Goal: Communication & Community: Answer question/provide support

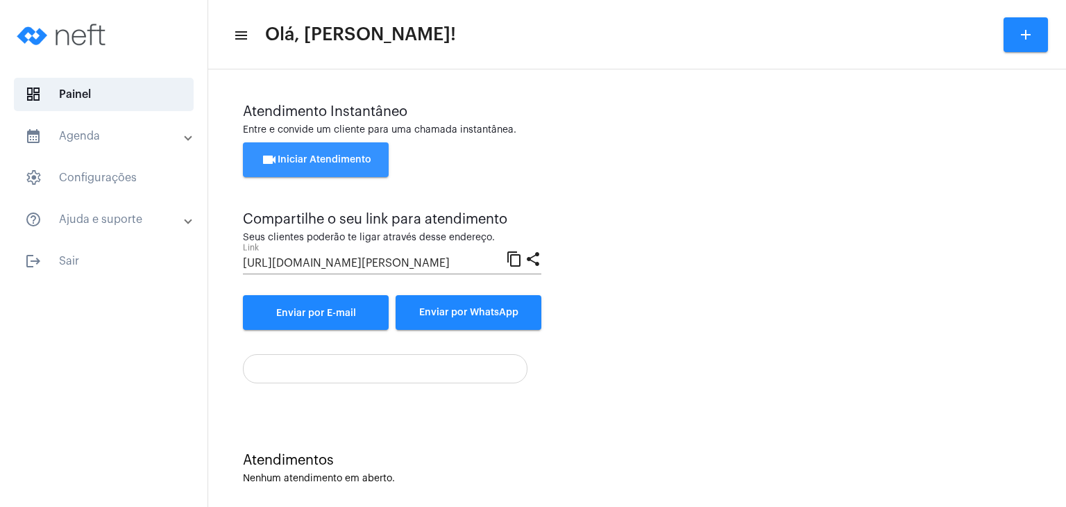
click at [355, 162] on span "videocam Iniciar Atendimento" at bounding box center [316, 160] width 110 height 10
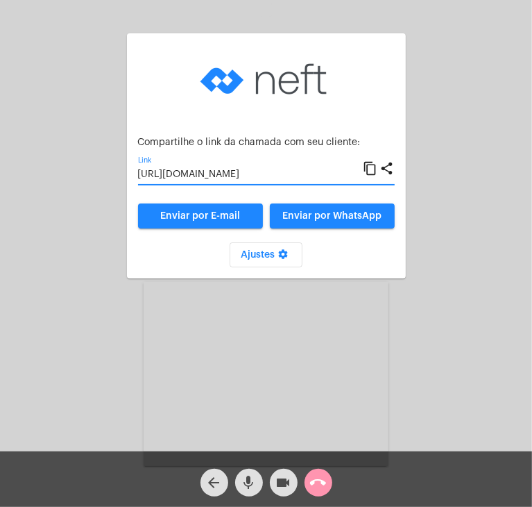
click at [244, 173] on input "[URL][DOMAIN_NAME]" at bounding box center [251, 174] width 226 height 11
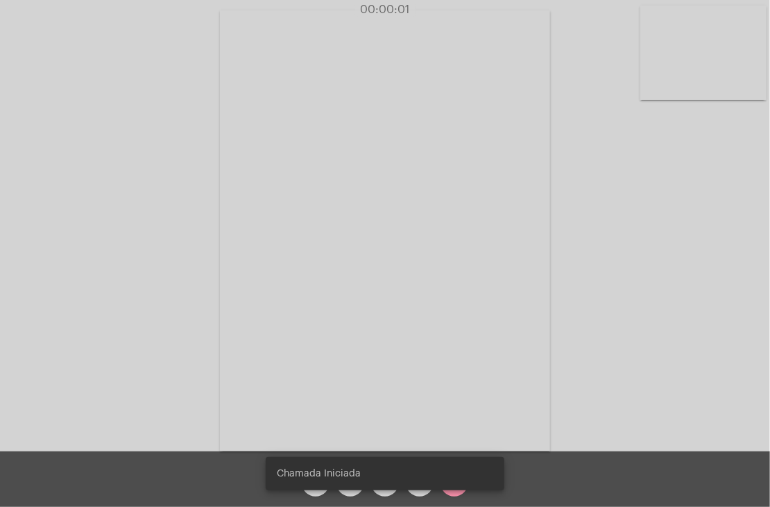
click at [711, 44] on video at bounding box center [703, 53] width 126 height 94
click at [711, 44] on div "Acessando Câmera e Microfone..." at bounding box center [384, 227] width 767 height 451
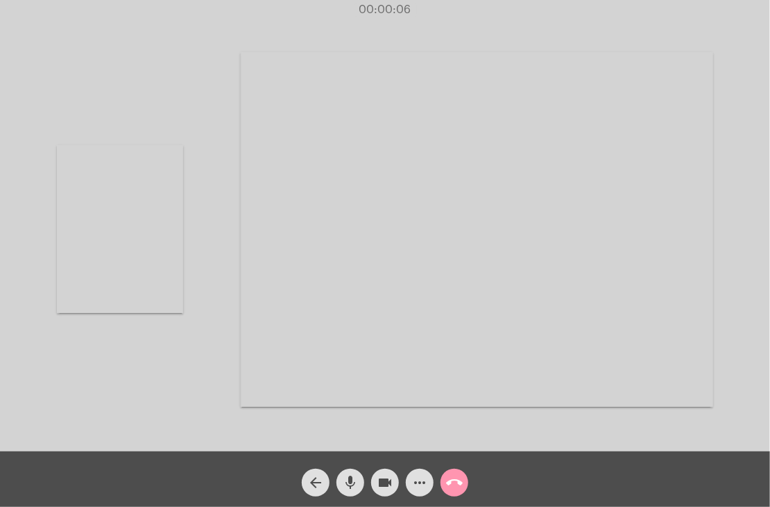
click at [502, 185] on video at bounding box center [477, 229] width 473 height 355
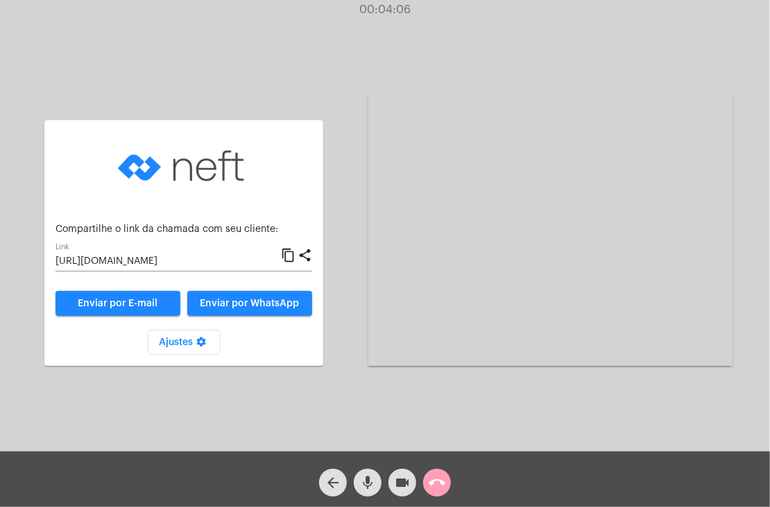
click at [445, 484] on mat-icon "call_end" at bounding box center [437, 482] width 17 height 17
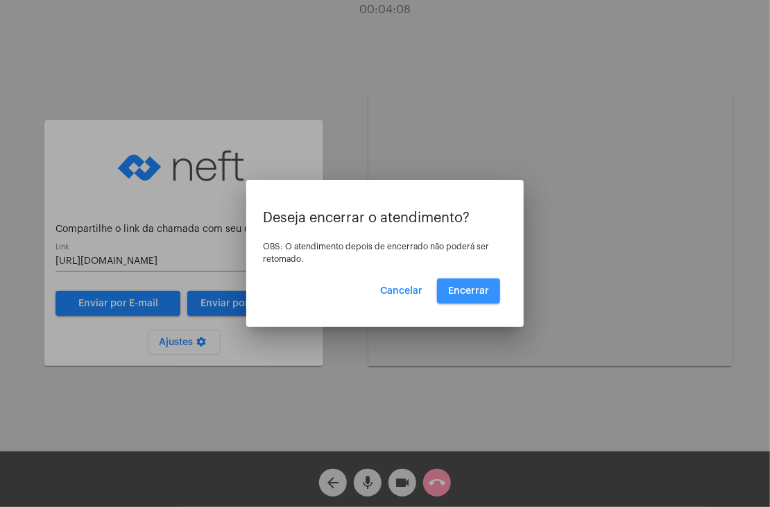
click at [475, 298] on button "Encerrar" at bounding box center [468, 290] width 63 height 25
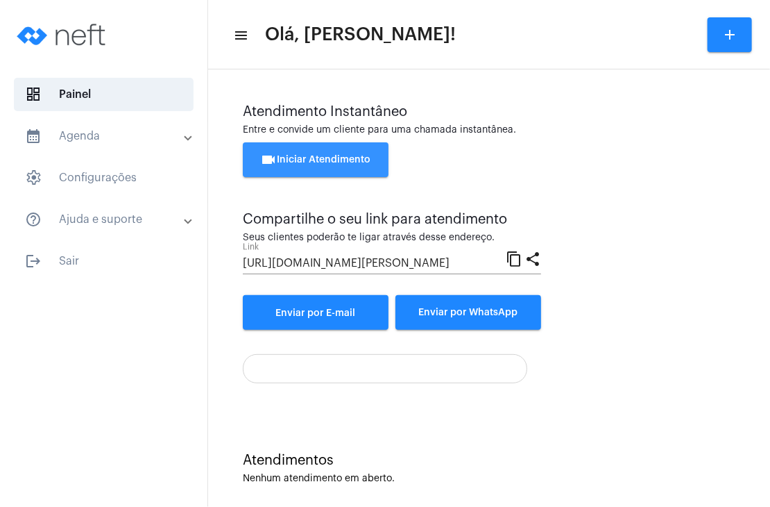
click at [325, 165] on button "videocam Iniciar Atendimento" at bounding box center [316, 159] width 146 height 35
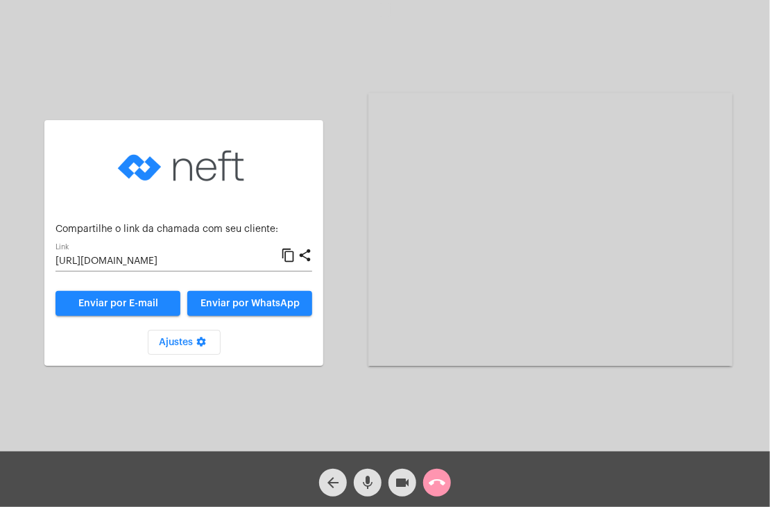
click at [247, 264] on input "[URL][DOMAIN_NAME]" at bounding box center [169, 261] width 226 height 11
click at [441, 479] on mat-icon "call_end" at bounding box center [437, 482] width 17 height 17
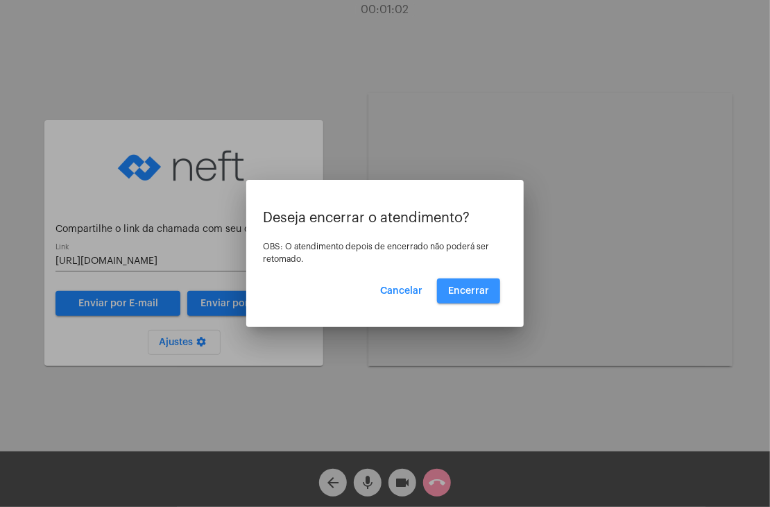
click at [461, 300] on button "Encerrar" at bounding box center [468, 290] width 63 height 25
